Goal: Find specific page/section: Find specific page/section

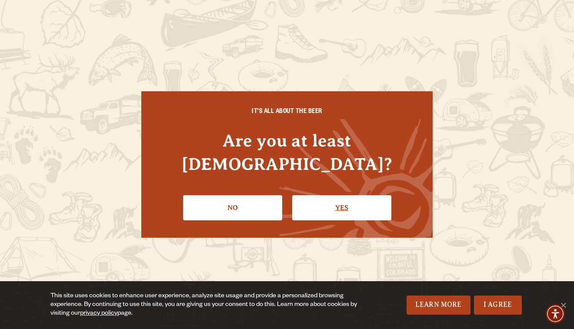
click at [339, 199] on link "Yes" at bounding box center [341, 207] width 99 height 25
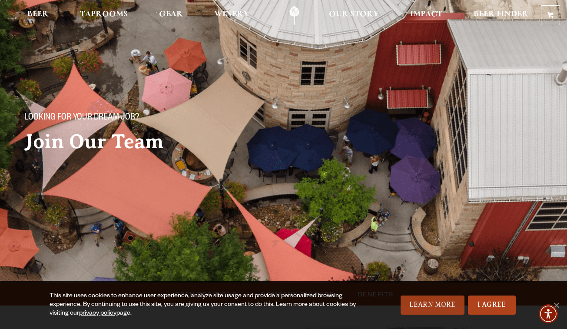
click at [436, 303] on link "Learn More" at bounding box center [433, 305] width 64 height 19
click at [499, 302] on link "I Agree" at bounding box center [492, 305] width 48 height 19
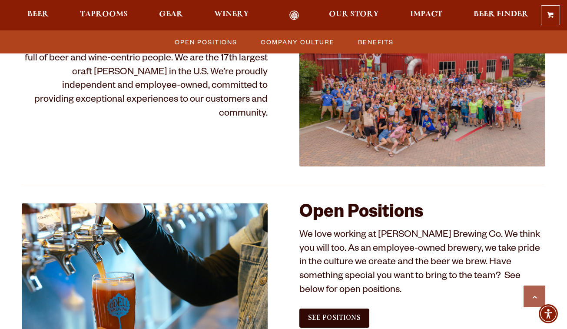
scroll to position [471, 0]
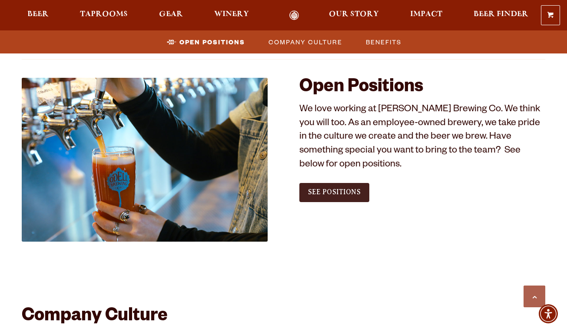
click at [341, 190] on span "See Positions" at bounding box center [334, 192] width 53 height 8
click at [419, 132] on p "We love working at Odell Brewing Co. We think you will too. As an employee-owne…" at bounding box center [423, 138] width 246 height 70
